Goal: Check status: Check status

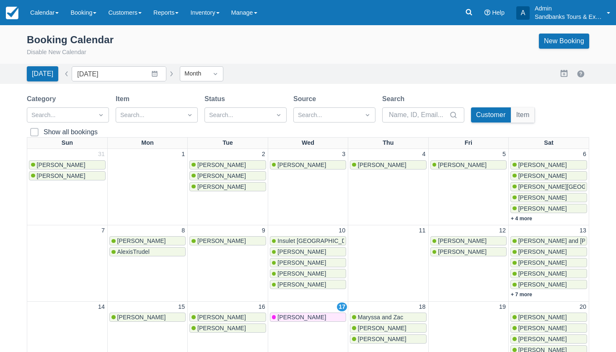
scroll to position [202, 0]
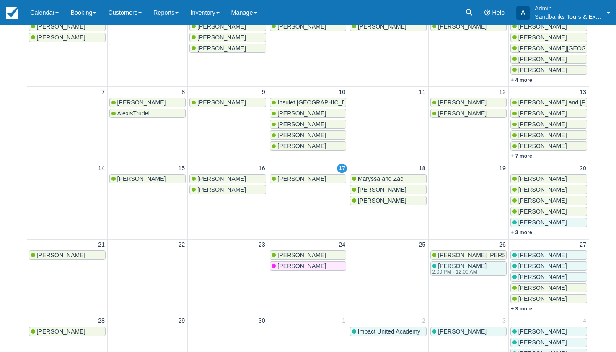
scroll to position [140, 0]
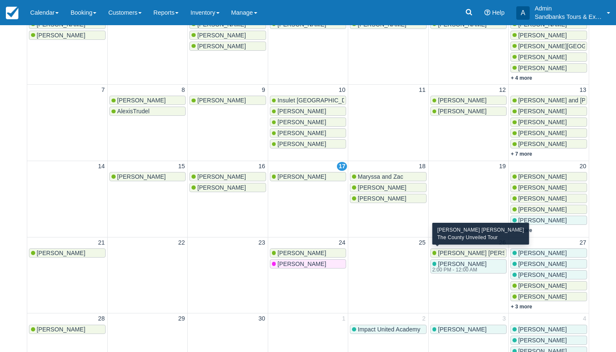
click at [462, 250] on span "[PERSON_NAME] [PERSON_NAME]" at bounding box center [487, 253] width 99 height 7
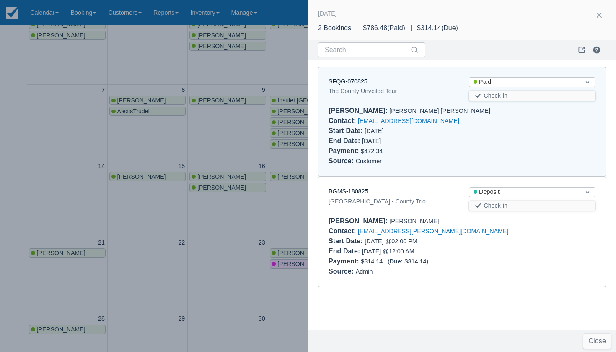
click at [359, 80] on link "SFQG-070825" at bounding box center [348, 81] width 39 height 7
click at [257, 221] on div at bounding box center [308, 176] width 616 height 352
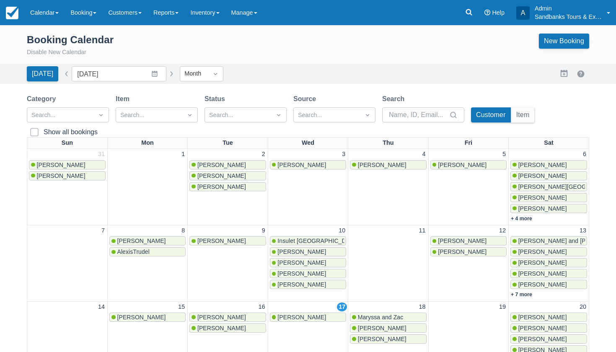
scroll to position [0, 0]
click at [49, 13] on link "Calendar" at bounding box center [44, 12] width 40 height 25
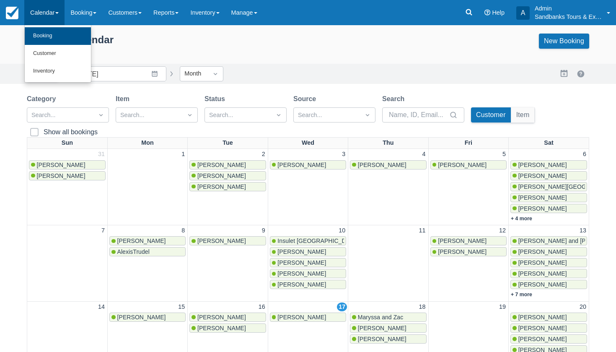
click at [46, 42] on link "Booking" at bounding box center [58, 36] width 66 height 18
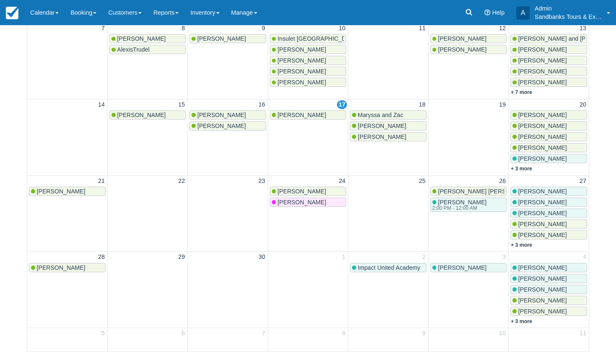
scroll to position [202, 0]
click at [517, 166] on link "+ 3 more" at bounding box center [521, 169] width 21 height 6
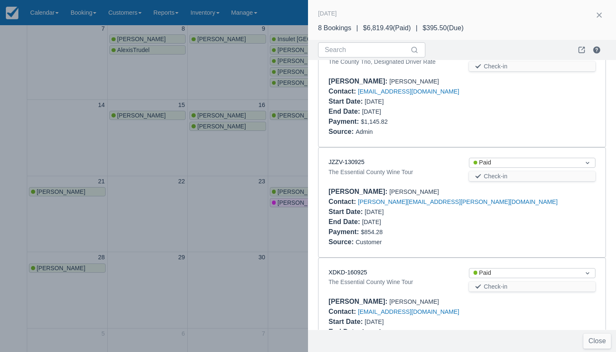
scroll to position [593, 0]
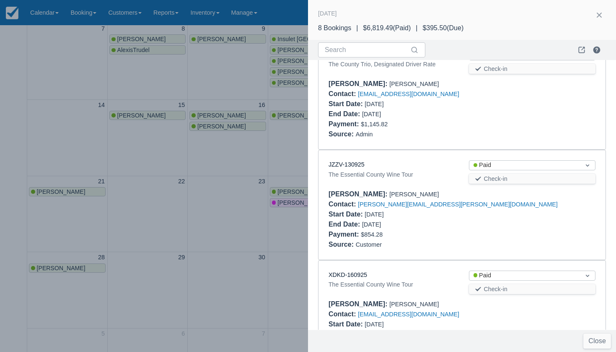
click at [291, 142] on div at bounding box center [308, 176] width 616 height 352
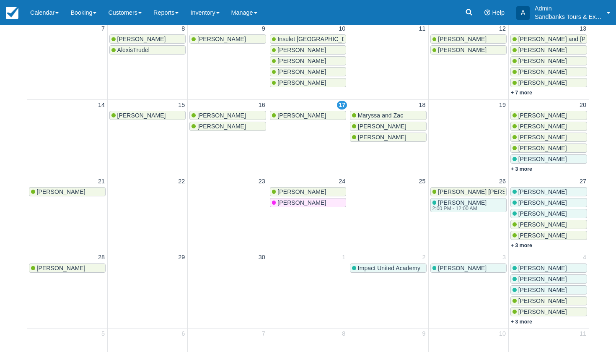
scroll to position [0, 0]
click at [523, 169] on link "+ 3 more" at bounding box center [521, 169] width 21 height 6
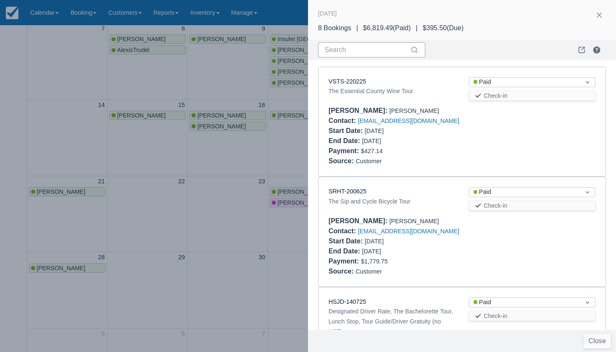
click at [343, 52] on input "Search" at bounding box center [367, 49] width 84 height 15
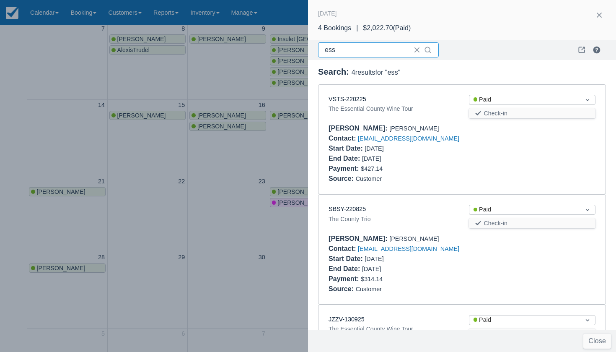
type input "ess"
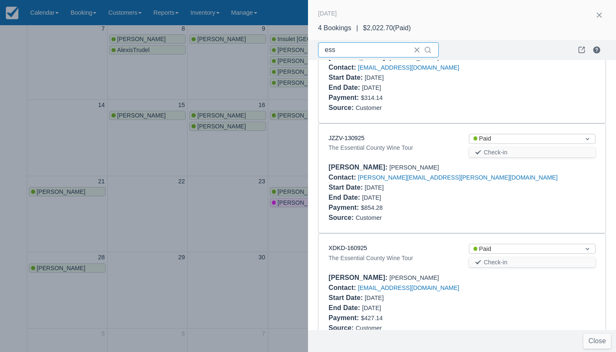
scroll to position [184, 0]
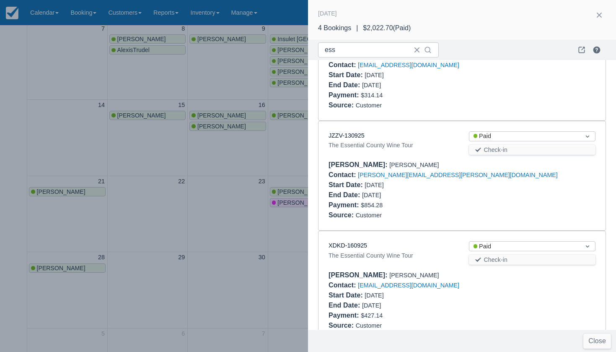
click at [446, 171] on div "Contact : kristina.krizan@gmail.com" at bounding box center [462, 175] width 267 height 10
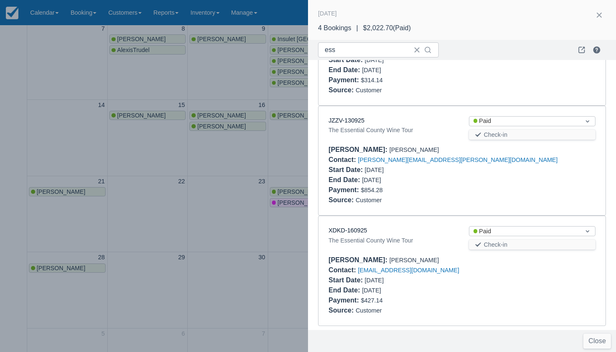
scroll to position [198, 0]
click at [447, 158] on div "Contact : kristina.krizan@gmail.com" at bounding box center [462, 160] width 267 height 10
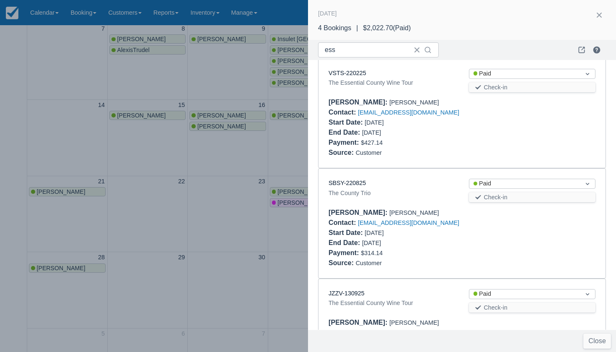
scroll to position [28, 0]
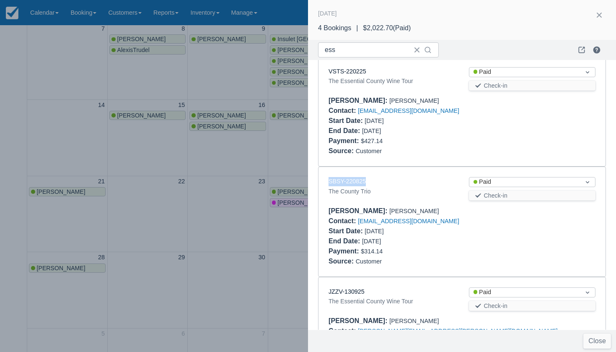
click at [440, 100] on div "Booker : Christina Caruso" at bounding box center [462, 101] width 267 height 10
click at [452, 167] on div "SBSY-220825 The County Trio Status Paid Check-in Booker : Jessica Sutherland Co…" at bounding box center [462, 221] width 287 height 109
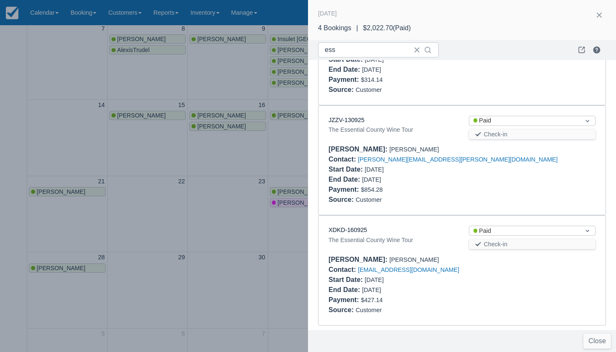
scroll to position [198, 0]
click at [599, 12] on button "button" at bounding box center [599, 14] width 13 height 13
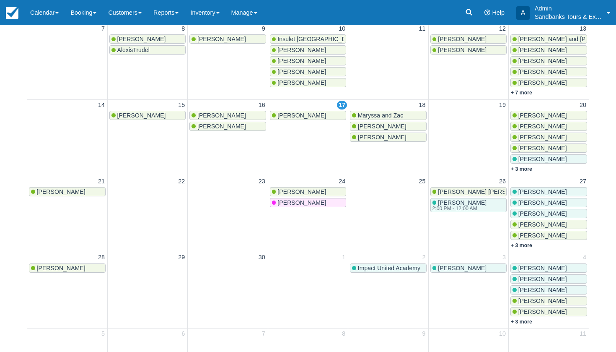
scroll to position [0, 0]
click at [533, 135] on span "Rachel Richmond" at bounding box center [543, 137] width 49 height 7
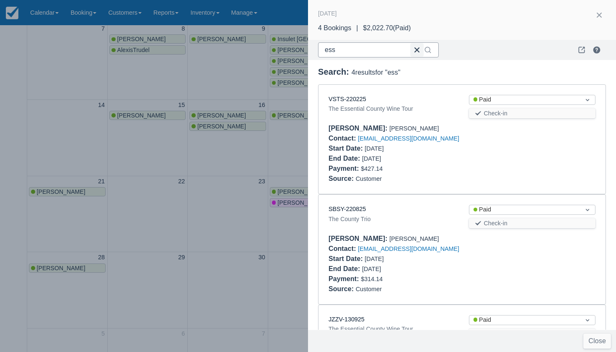
click at [417, 50] on button "button" at bounding box center [417, 49] width 13 height 13
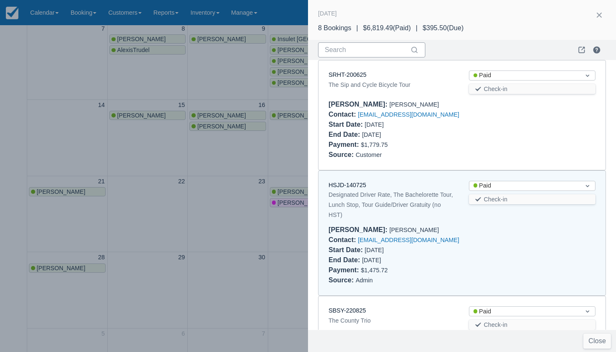
scroll to position [116, 0]
click at [351, 182] on link "HSJD-140725" at bounding box center [348, 185] width 38 height 7
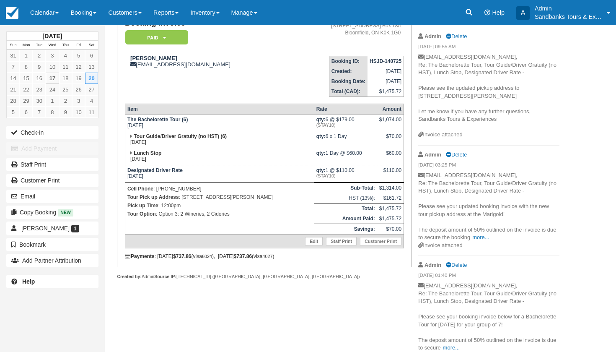
scroll to position [71, 0]
